Goal: Register for event/course

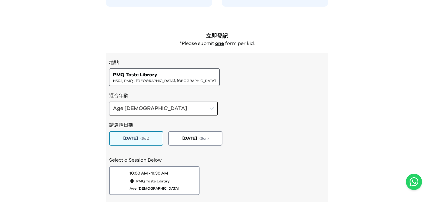
scroll to position [567, 0]
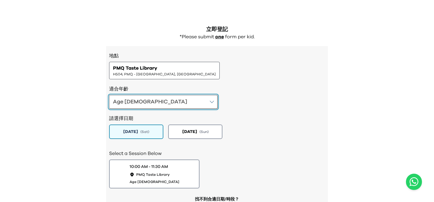
click at [160, 102] on button "Age [DEMOGRAPHIC_DATA]" at bounding box center [163, 102] width 109 height 14
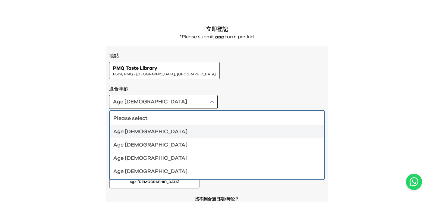
click at [145, 131] on div "Age [DEMOGRAPHIC_DATA]" at bounding box center [213, 132] width 200 height 8
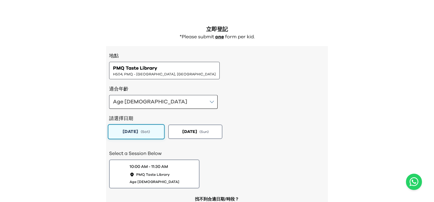
click at [149, 134] on span "( Sat )" at bounding box center [145, 131] width 9 height 5
click at [294, 154] on h2 "Select a Session Below" at bounding box center [217, 153] width 216 height 7
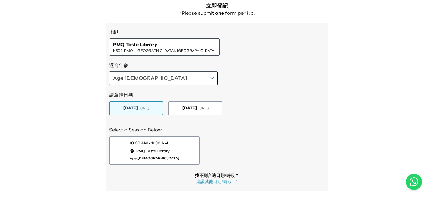
scroll to position [618, 0]
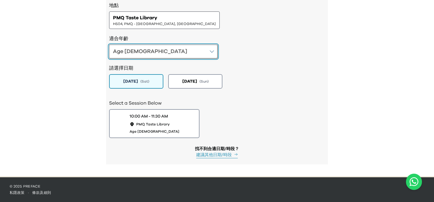
click at [160, 50] on button "Age [DEMOGRAPHIC_DATA]" at bounding box center [163, 52] width 109 height 14
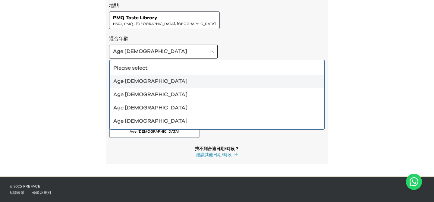
click at [134, 80] on div "Age [DEMOGRAPHIC_DATA]" at bounding box center [213, 81] width 200 height 8
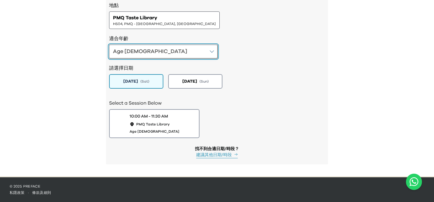
click at [158, 51] on button "Age [DEMOGRAPHIC_DATA]" at bounding box center [163, 52] width 109 height 14
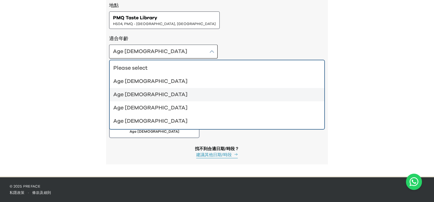
click at [131, 91] on div "Age [DEMOGRAPHIC_DATA]" at bounding box center [213, 94] width 200 height 8
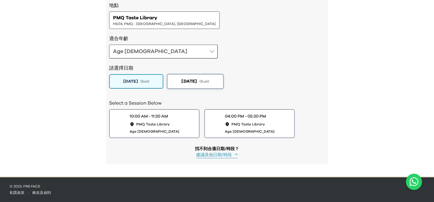
click at [182, 83] on span "[DATE]" at bounding box center [189, 81] width 15 height 6
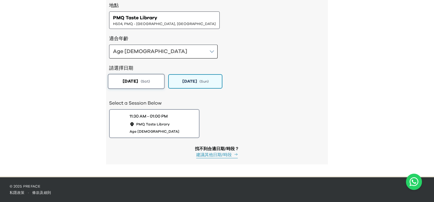
click at [159, 83] on button "[DATE] ( Sat )" at bounding box center [136, 81] width 57 height 15
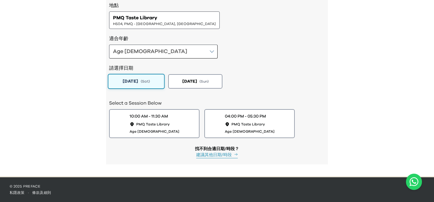
click at [150, 85] on button "[DATE] ( Sat )" at bounding box center [136, 81] width 57 height 15
click at [318, 120] on div "10:00 AM - 11:30 AM PMQ Taste Library Age [DEMOGRAPHIC_DATA] 04:00 PM - 05:30 P…" at bounding box center [217, 123] width 216 height 29
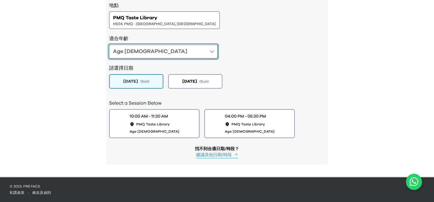
click at [158, 50] on button "Age [DEMOGRAPHIC_DATA]" at bounding box center [163, 52] width 109 height 14
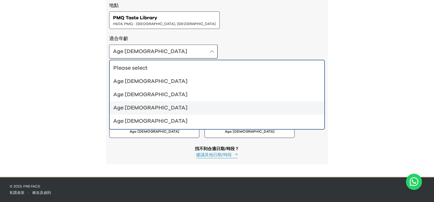
click at [134, 108] on div "Age [DEMOGRAPHIC_DATA]" at bounding box center [213, 108] width 200 height 8
